Goal: Task Accomplishment & Management: Manage account settings

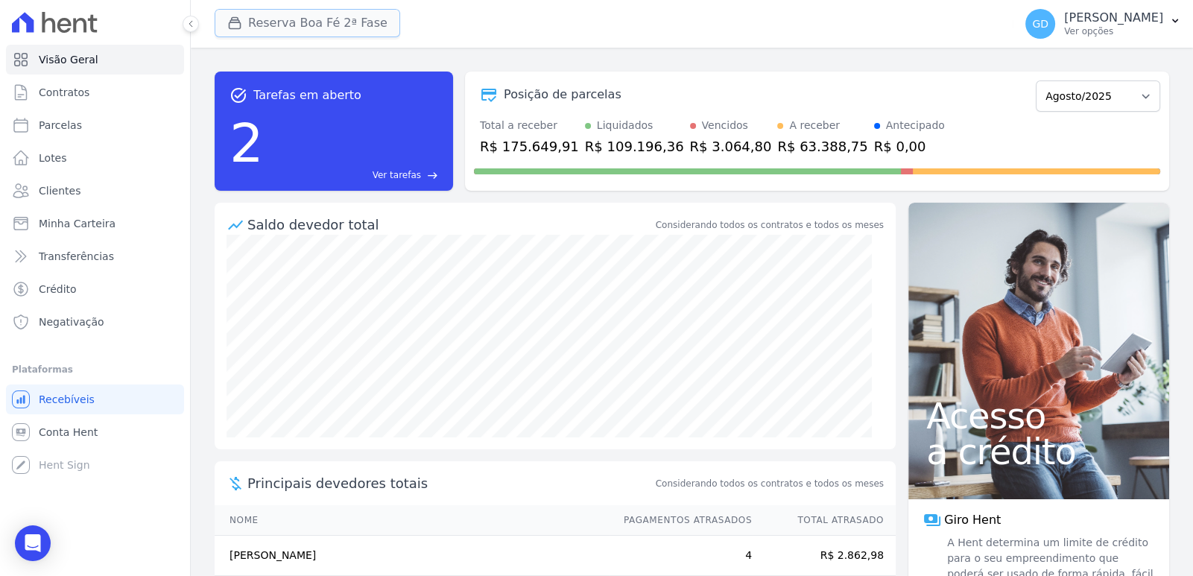
click at [253, 28] on button "Reserva Boa Fé 2ª Fase" at bounding box center [307, 23] width 185 height 28
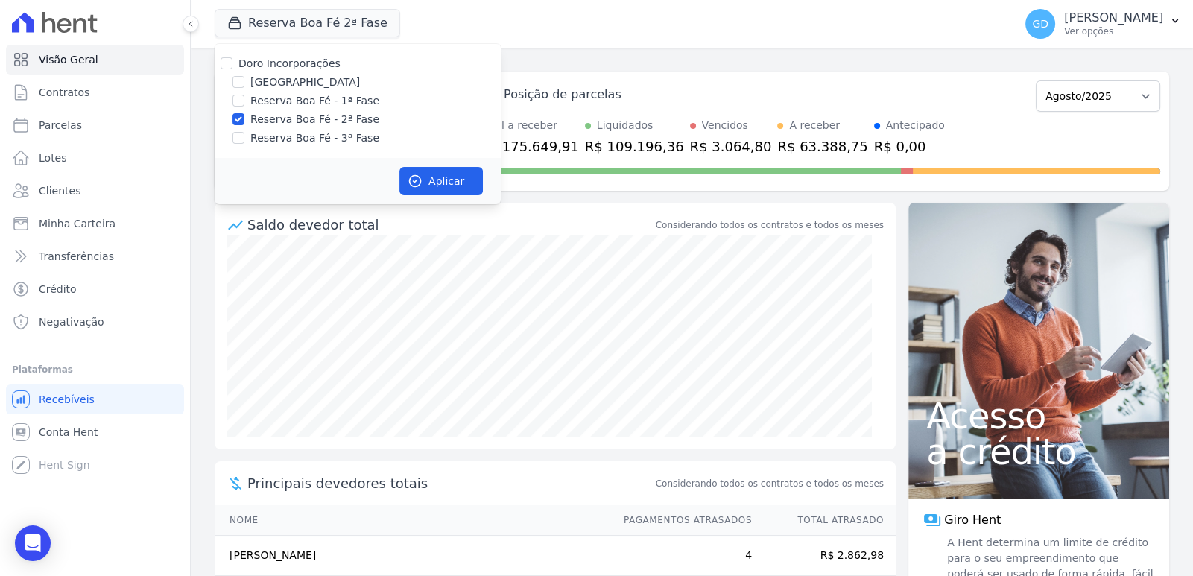
click at [261, 65] on label "Doro Incorporações" at bounding box center [289, 63] width 102 height 12
click at [232, 65] on input "Doro Incorporações" at bounding box center [227, 63] width 12 height 12
checkbox input "true"
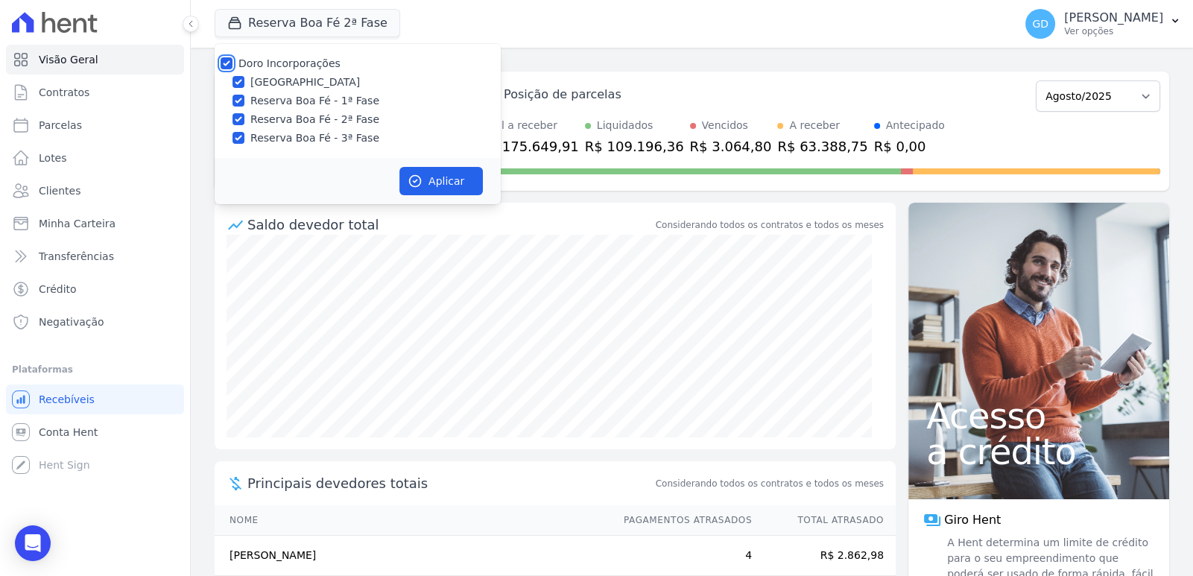
checkbox input "true"
click at [302, 95] on label "Reserva Boa Fé - 1ª Fase" at bounding box center [314, 101] width 129 height 16
click at [244, 95] on input "Reserva Boa Fé - 1ª Fase" at bounding box center [238, 101] width 12 height 12
checkbox input "false"
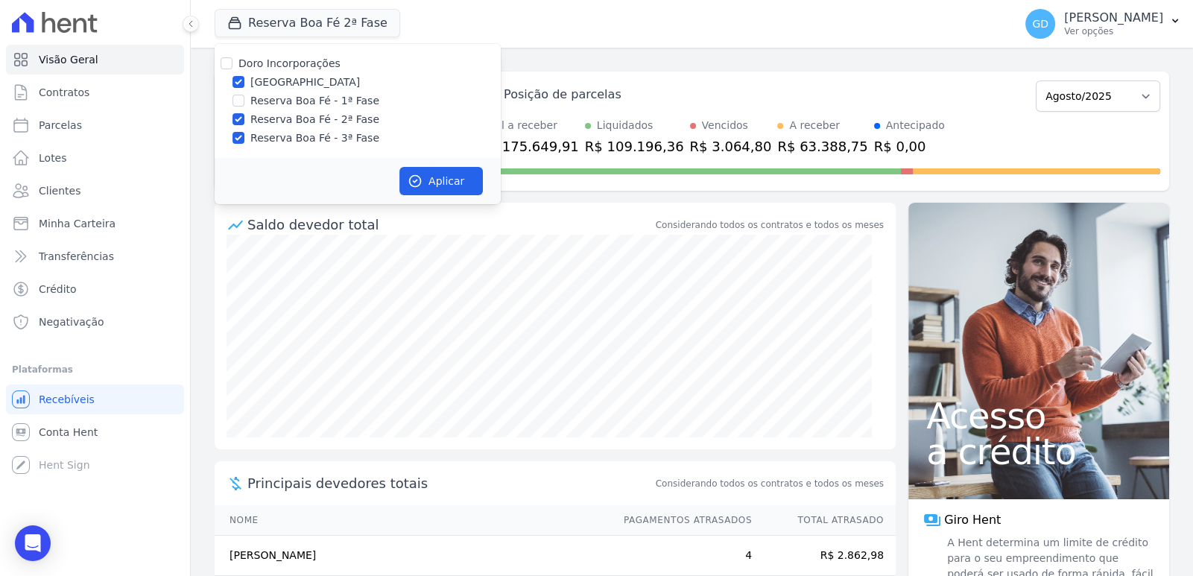
click at [328, 118] on label "Reserva Boa Fé - 2ª Fase" at bounding box center [314, 120] width 129 height 16
click at [244, 118] on input "Reserva Boa Fé - 2ª Fase" at bounding box center [238, 119] width 12 height 12
checkbox input "false"
click at [329, 133] on label "Reserva Boa Fé - 3ª Fase" at bounding box center [314, 138] width 129 height 16
click at [244, 133] on input "Reserva Boa Fé - 3ª Fase" at bounding box center [238, 138] width 12 height 12
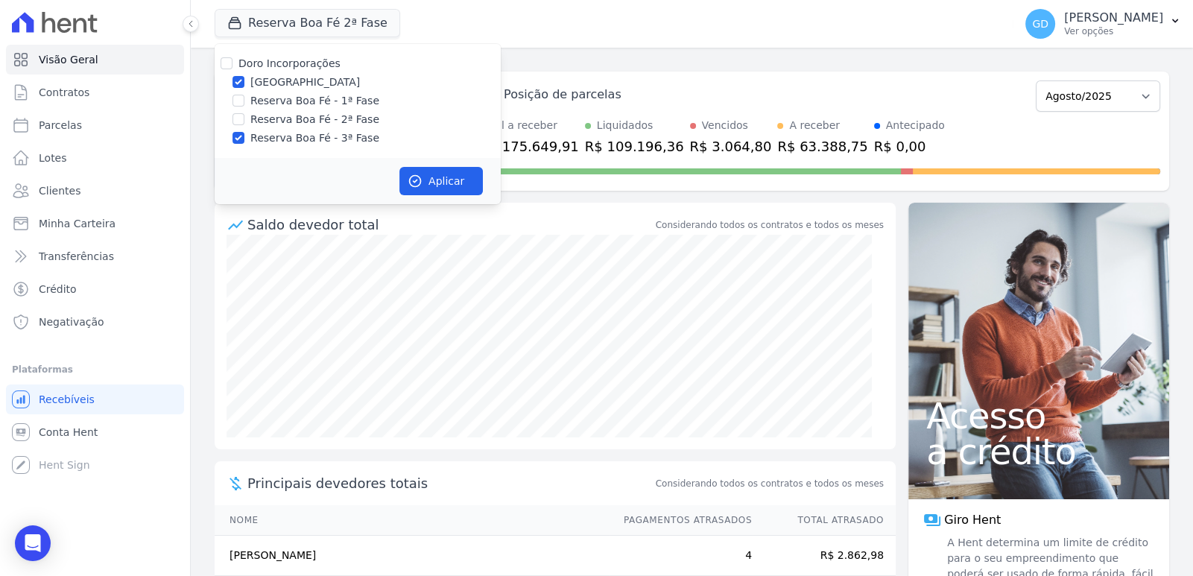
checkbox input "false"
click at [454, 186] on button "Aplicar" at bounding box center [440, 181] width 83 height 28
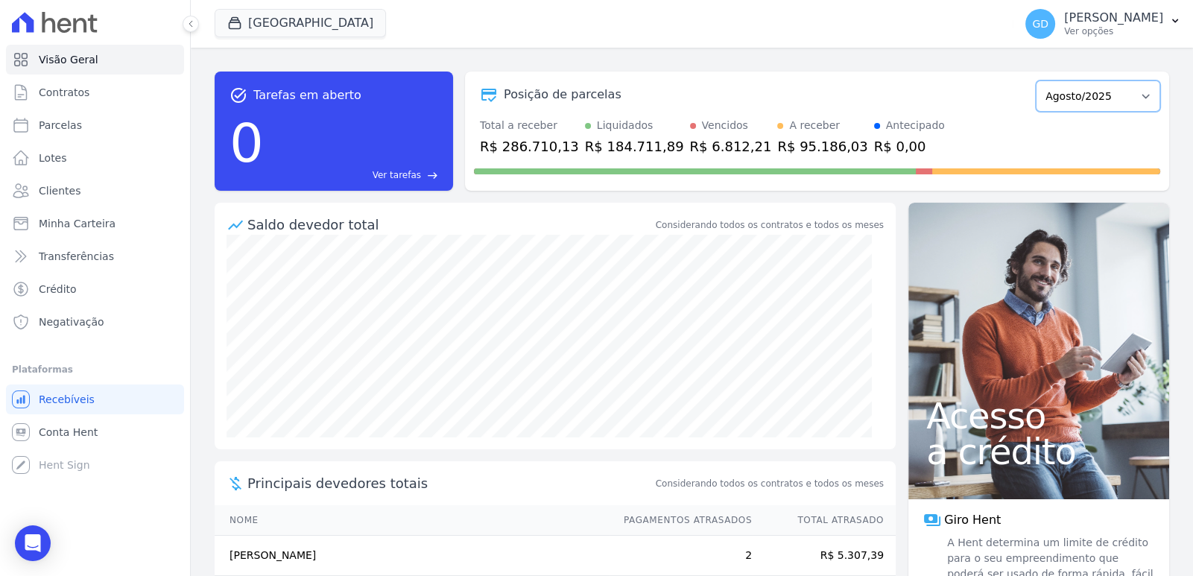
click at [1108, 95] on select "Novembro/2024 Dezembro/2024 Janeiro/2025 Fevereiro/2025 Março/2025 Abril/2025 M…" at bounding box center [1097, 95] width 124 height 31
select select "09/2025"
click at [1035, 80] on select "Novembro/2024 Dezembro/2024 Janeiro/2025 Fevereiro/2025 Março/2025 Abril/2025 M…" at bounding box center [1097, 95] width 124 height 31
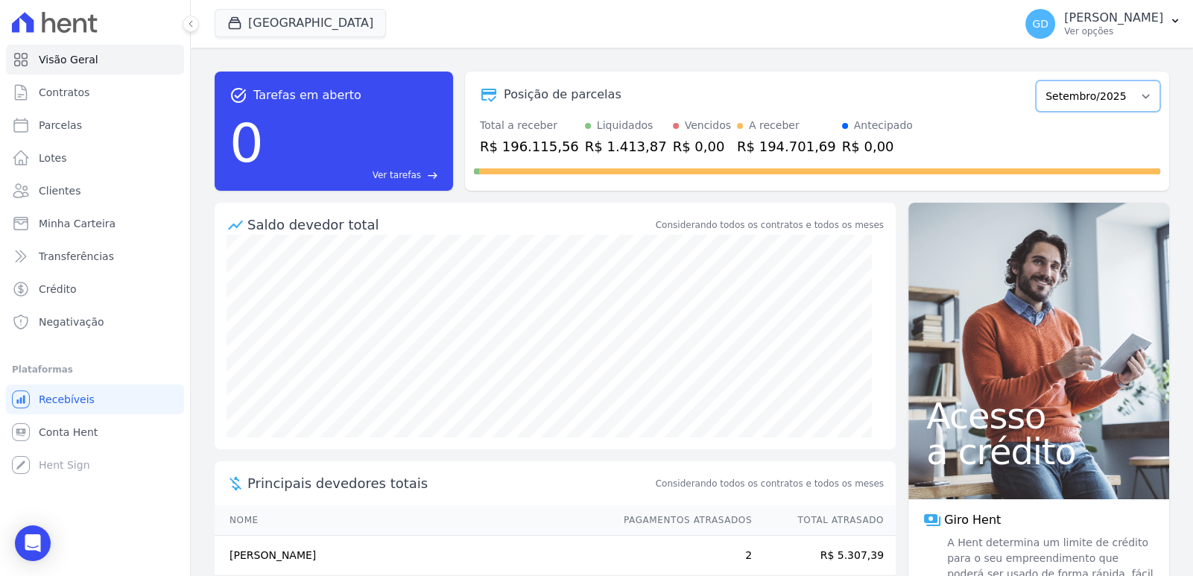
click at [1111, 104] on select "Novembro/2024 Dezembro/2024 Janeiro/2025 Fevereiro/2025 Março/2025 Abril/2025 M…" at bounding box center [1097, 95] width 124 height 31
select select "11/2025"
click at [1035, 80] on select "Novembro/2024 Dezembro/2024 Janeiro/2025 Fevereiro/2025 Março/2025 Abril/2025 M…" at bounding box center [1097, 95] width 124 height 31
click at [1117, 93] on select "Novembro/2024 Dezembro/2024 Janeiro/2025 Fevereiro/2025 Março/2025 Abril/2025 M…" at bounding box center [1097, 95] width 124 height 31
select select "12/2025"
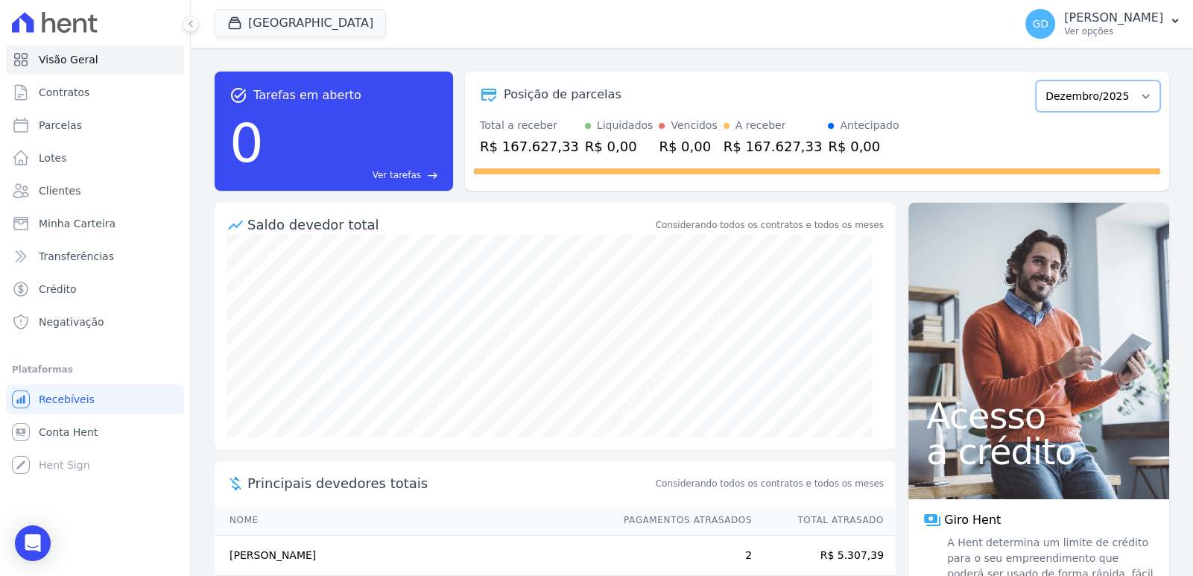
click at [1035, 80] on select "Novembro/2024 Dezembro/2024 Janeiro/2025 Fevereiro/2025 Março/2025 Abril/2025 M…" at bounding box center [1097, 95] width 124 height 31
click at [1099, 104] on select "Novembro/2024 Dezembro/2024 Janeiro/2025 Fevereiro/2025 Março/2025 Abril/2025 M…" at bounding box center [1097, 95] width 124 height 31
select select "01/2026"
click at [1035, 80] on select "Novembro/2024 Dezembro/2024 Janeiro/2025 Fevereiro/2025 Março/2025 Abril/2025 M…" at bounding box center [1097, 95] width 124 height 31
